Goal: Information Seeking & Learning: Learn about a topic

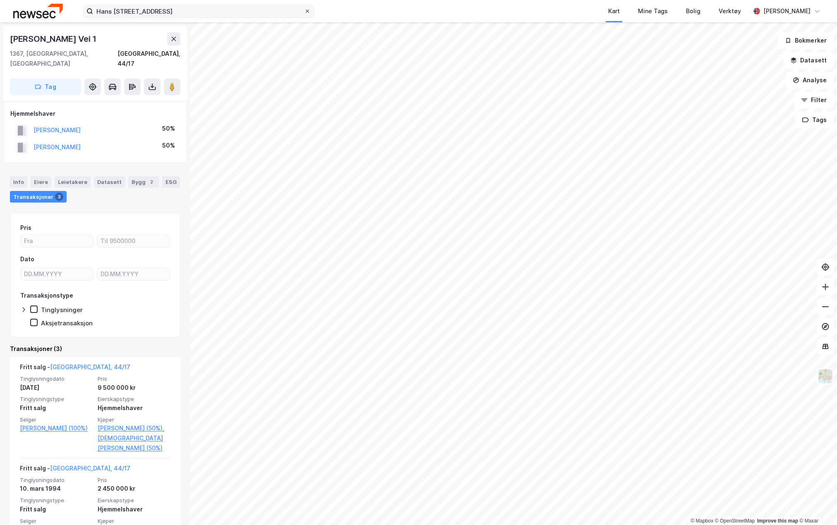
click at [309, 13] on icon at bounding box center [307, 11] width 5 height 5
click at [304, 13] on input "Hans [STREET_ADDRESS]" at bounding box center [198, 11] width 211 height 12
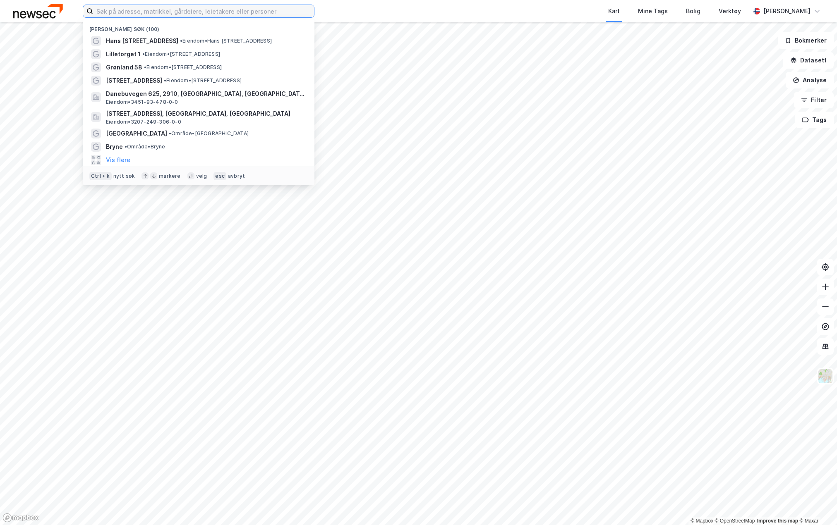
click at [175, 17] on input at bounding box center [203, 11] width 221 height 12
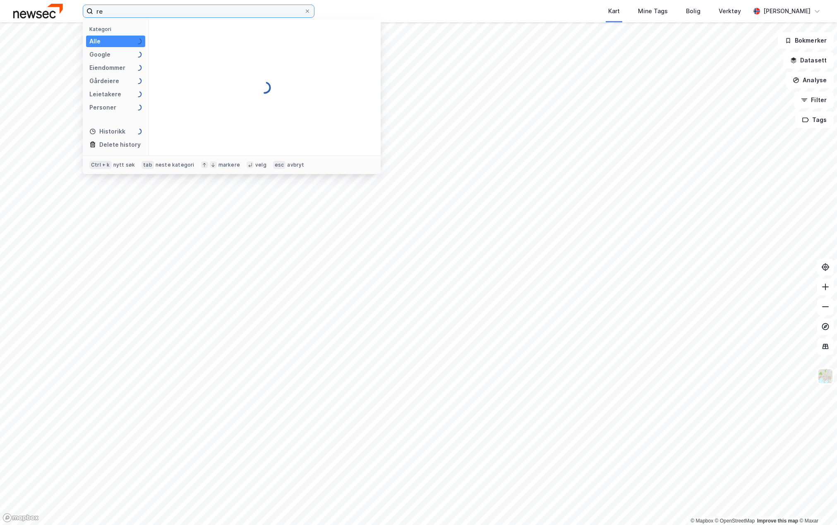
type input "r"
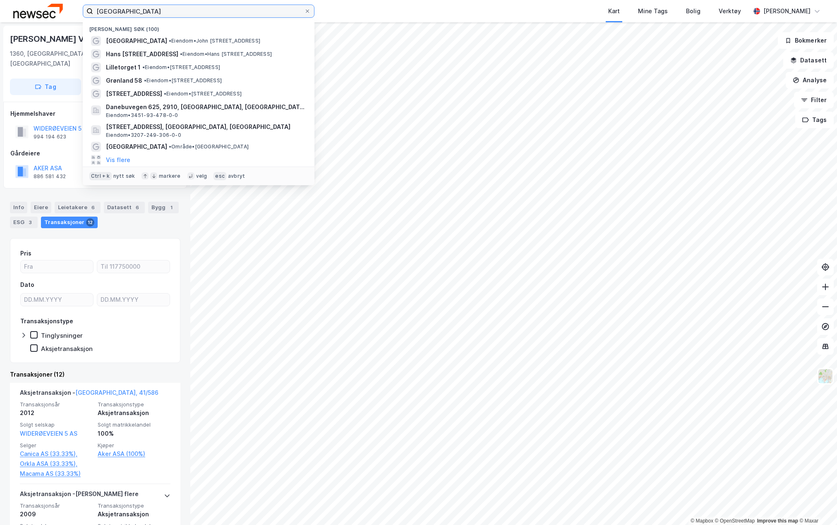
click at [128, 13] on input "[GEOGRAPHIC_DATA]" at bounding box center [198, 11] width 211 height 12
click at [132, 14] on input "[GEOGRAPHIC_DATA]" at bounding box center [198, 11] width 211 height 12
click at [133, 12] on input "[GEOGRAPHIC_DATA]" at bounding box center [198, 11] width 211 height 12
click at [134, 14] on input "[GEOGRAPHIC_DATA]" at bounding box center [198, 11] width 211 height 12
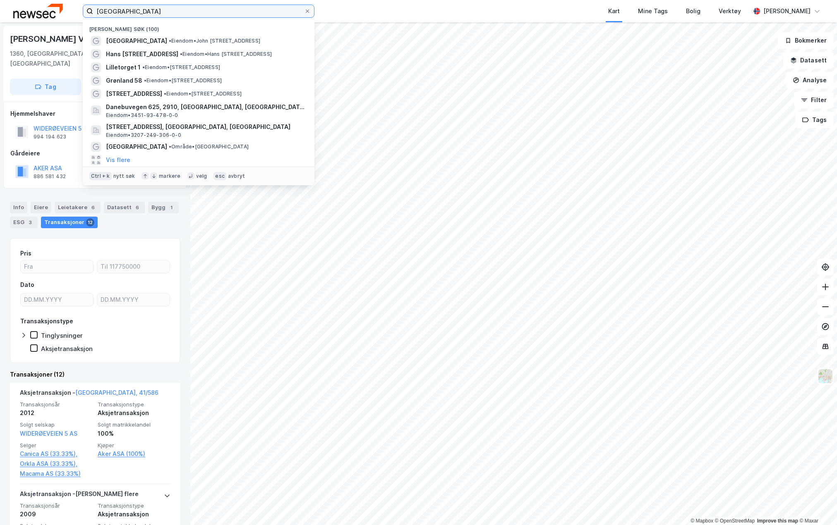
click at [133, 13] on input "[GEOGRAPHIC_DATA]" at bounding box center [198, 11] width 211 height 12
click at [134, 12] on input "[GEOGRAPHIC_DATA]" at bounding box center [198, 11] width 211 height 12
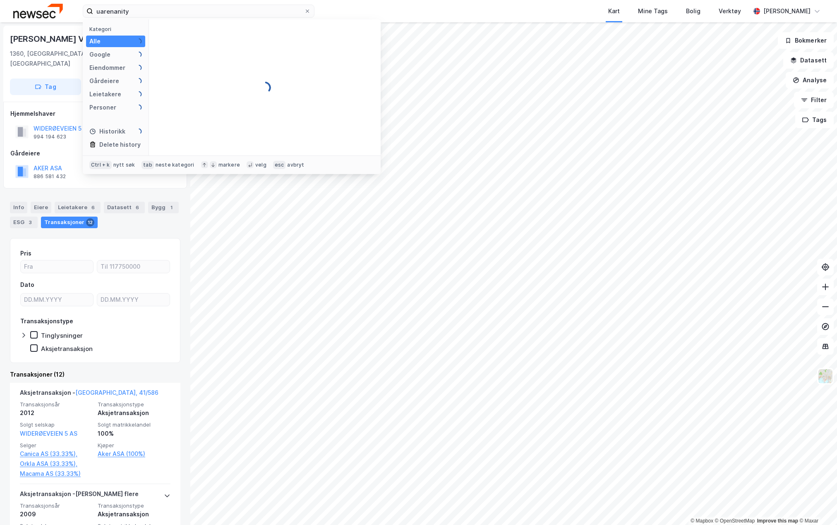
click at [136, 2] on div "uarenanity Kategori Alle Google Eiendommer Gårdeiere Leietakere Personer Histor…" at bounding box center [418, 11] width 837 height 22
drag, startPoint x: 134, startPoint y: 9, endPoint x: 91, endPoint y: 11, distance: 42.3
click at [91, 11] on label "uarenanity" at bounding box center [199, 11] width 232 height 13
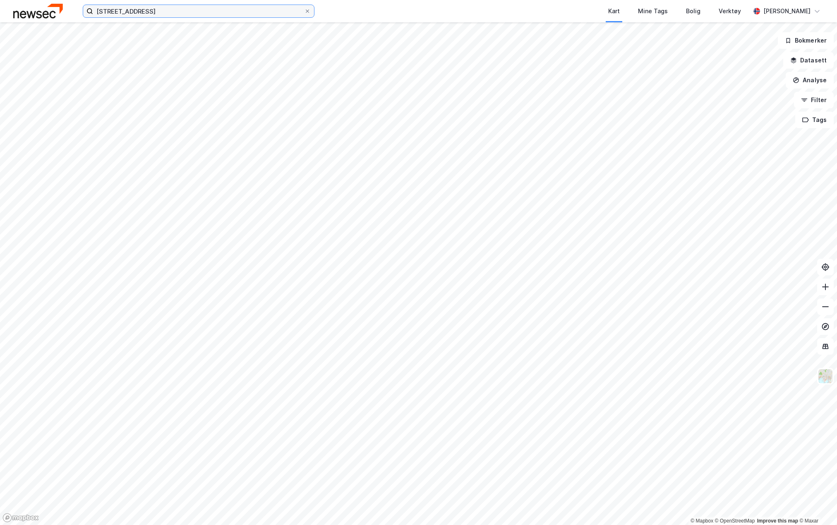
click at [218, 16] on input "[STREET_ADDRESS]" at bounding box center [198, 11] width 211 height 12
click at [822, 58] on button "Datasett" at bounding box center [808, 60] width 50 height 17
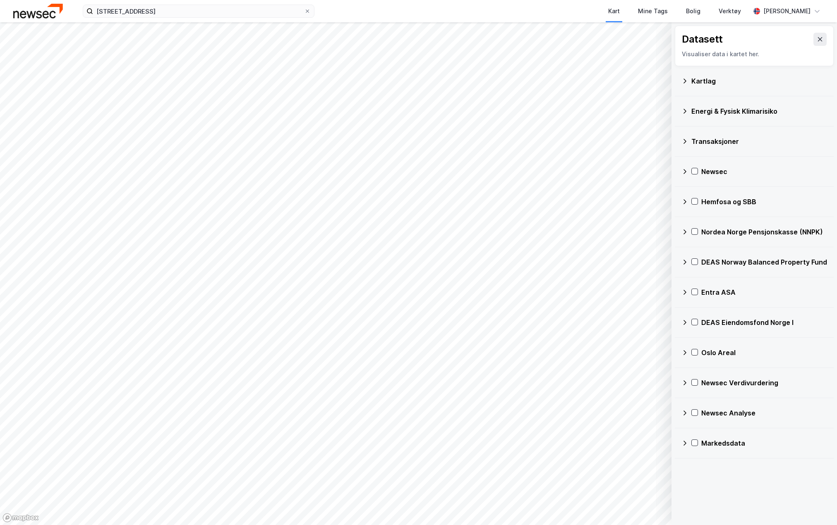
click at [703, 381] on div "Newsec Verdivurdering" at bounding box center [764, 383] width 126 height 10
click at [702, 402] on div "Referanser" at bounding box center [758, 403] width 112 height 10
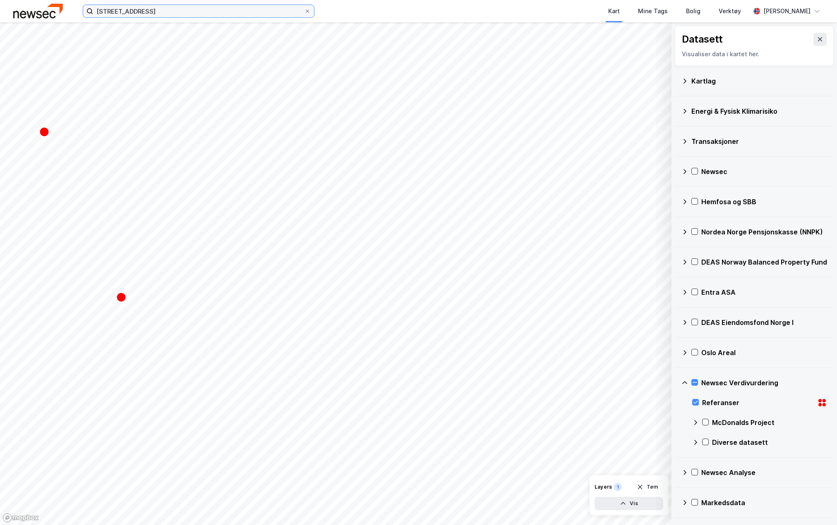
click at [139, 14] on input "[STREET_ADDRESS]" at bounding box center [198, 11] width 211 height 12
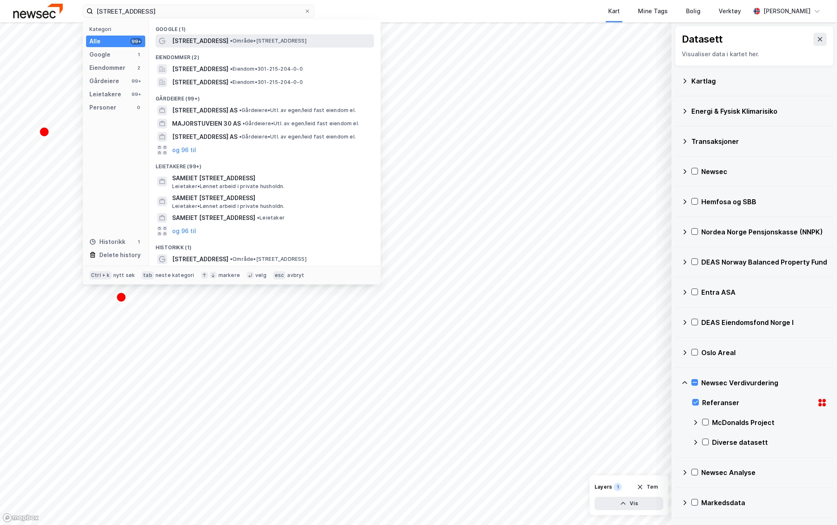
click at [196, 36] on span "[STREET_ADDRESS]" at bounding box center [200, 41] width 56 height 10
click at [149, 19] on div "[STREET_ADDRESS] Kategori Alle 99+ Google 1 Eiendommer 2 Gårdeiere 99+ Leietake…" at bounding box center [418, 11] width 837 height 22
click at [153, 12] on input "[STREET_ADDRESS]" at bounding box center [198, 11] width 211 height 12
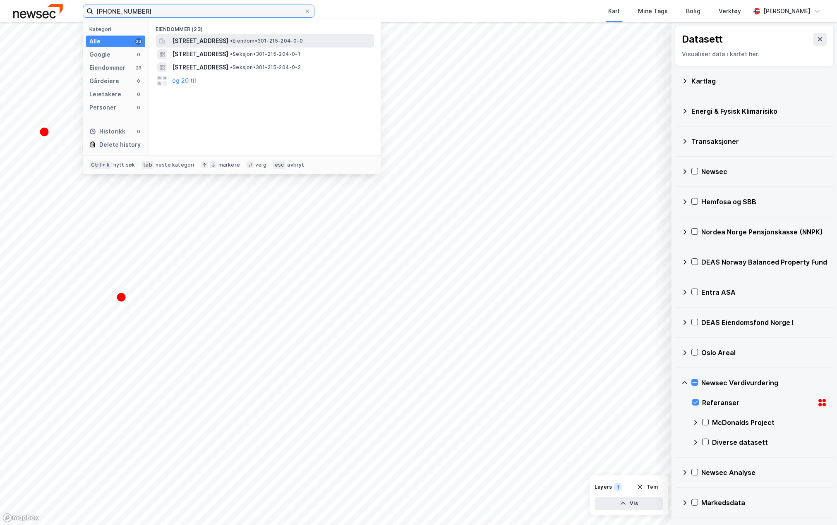
type input "[PHONE_NUMBER]"
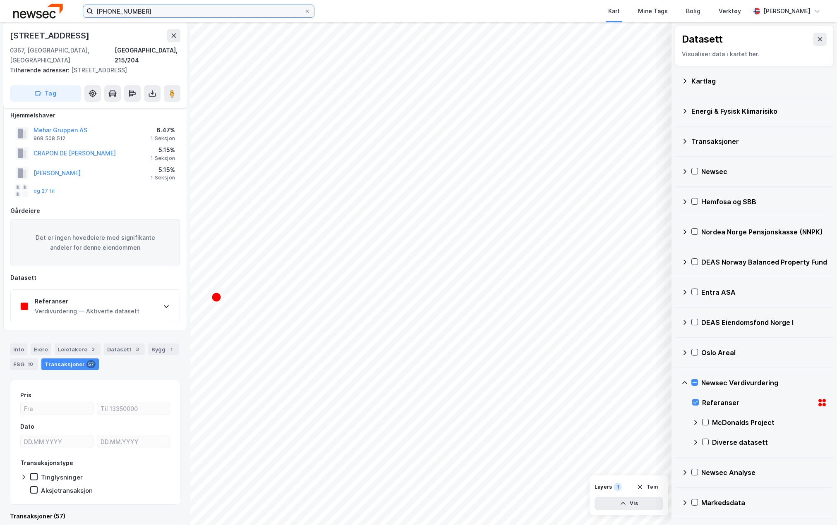
scroll to position [8, 0]
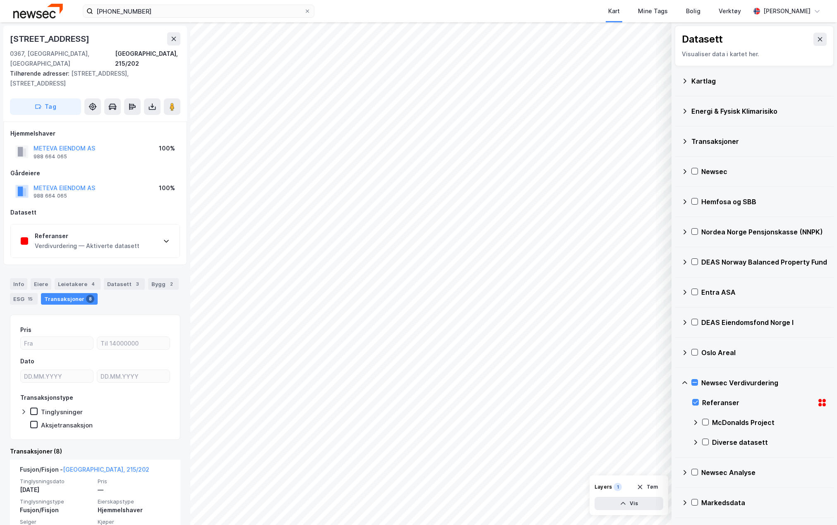
click at [139, 241] on div "Referanser Verdivurdering — Aktiverte datasett" at bounding box center [95, 241] width 169 height 33
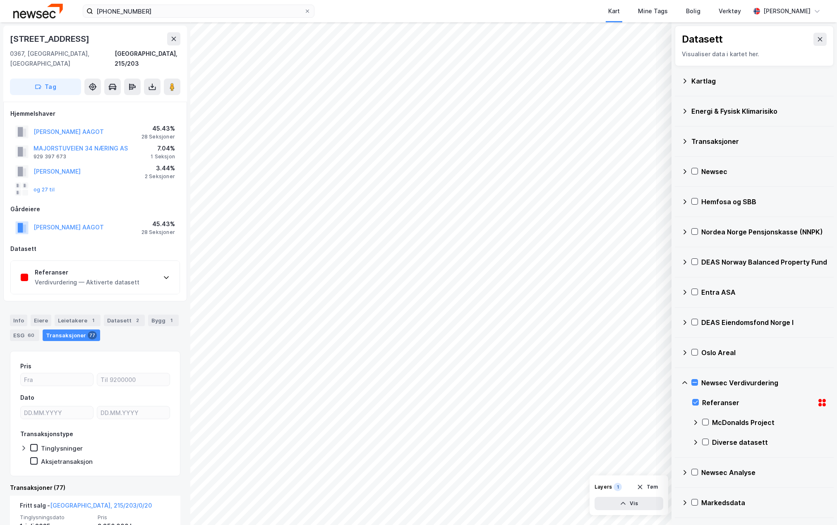
click at [141, 271] on div "Referanser Verdivurdering — Aktiverte datasett" at bounding box center [95, 277] width 169 height 33
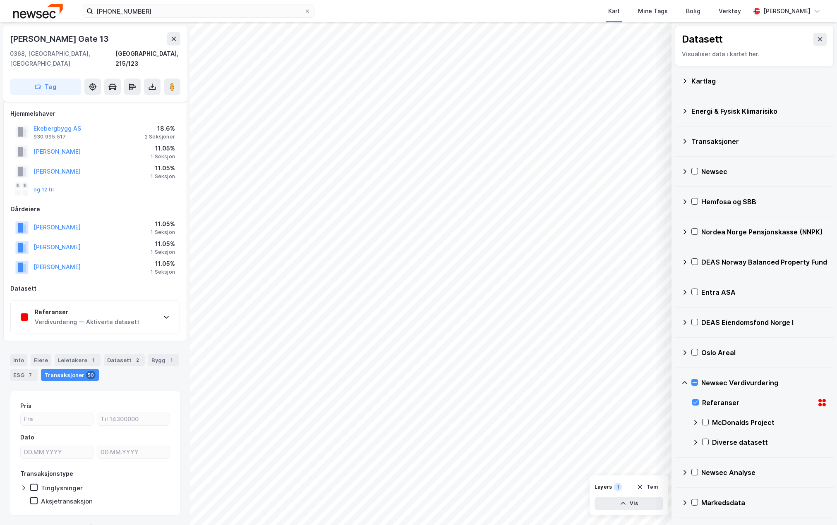
scroll to position [8, 0]
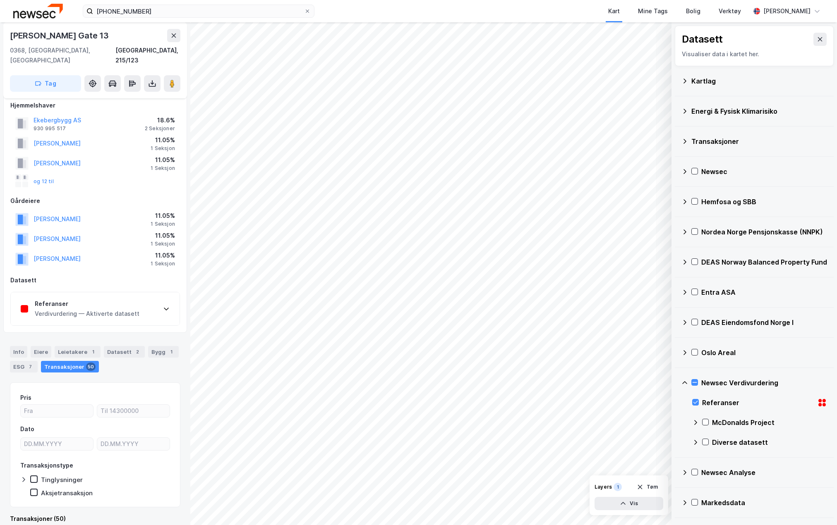
click at [158, 300] on div "Referanser Verdivurdering — Aktiverte datasett" at bounding box center [95, 308] width 169 height 33
